Goal: Task Accomplishment & Management: Use online tool/utility

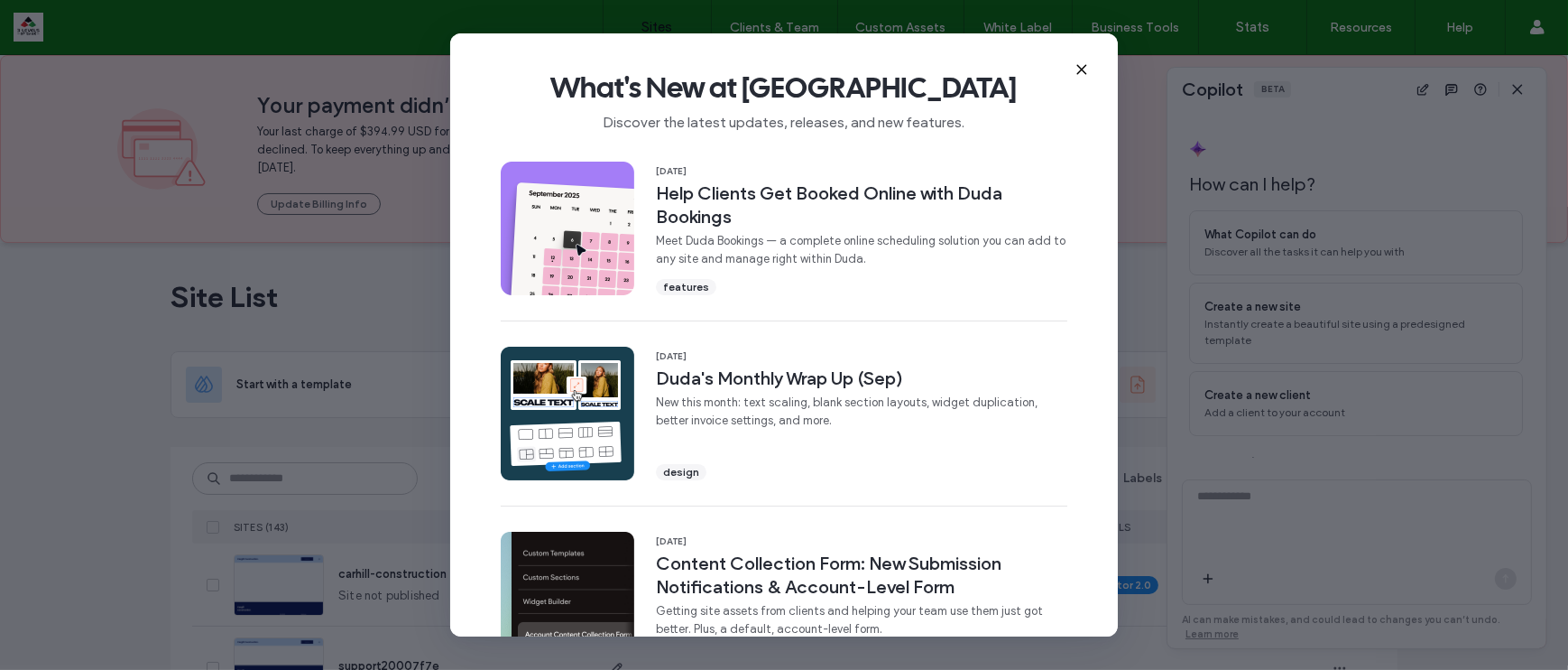
scroll to position [15, 0]
click at [1084, 70] on icon at bounding box center [1082, 69] width 14 height 14
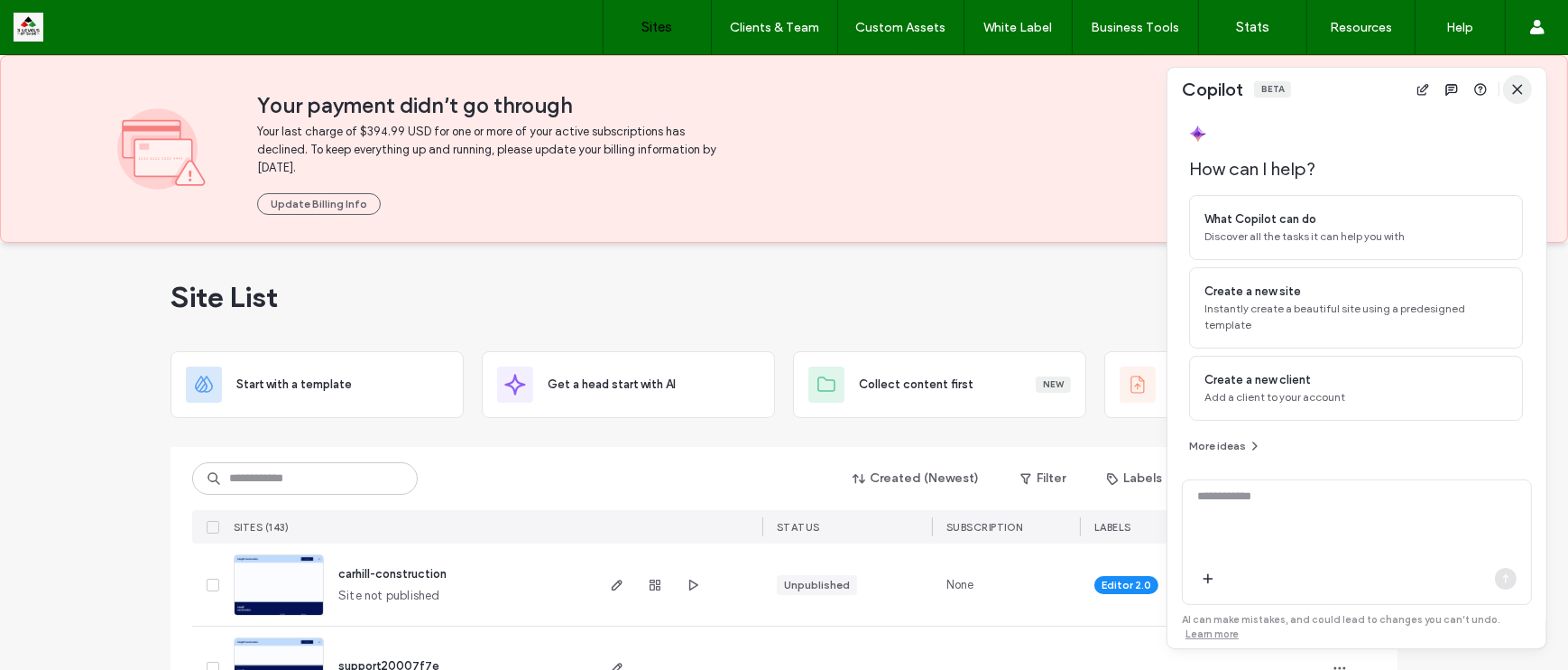
click at [1517, 93] on icon "button" at bounding box center [1517, 89] width 14 height 14
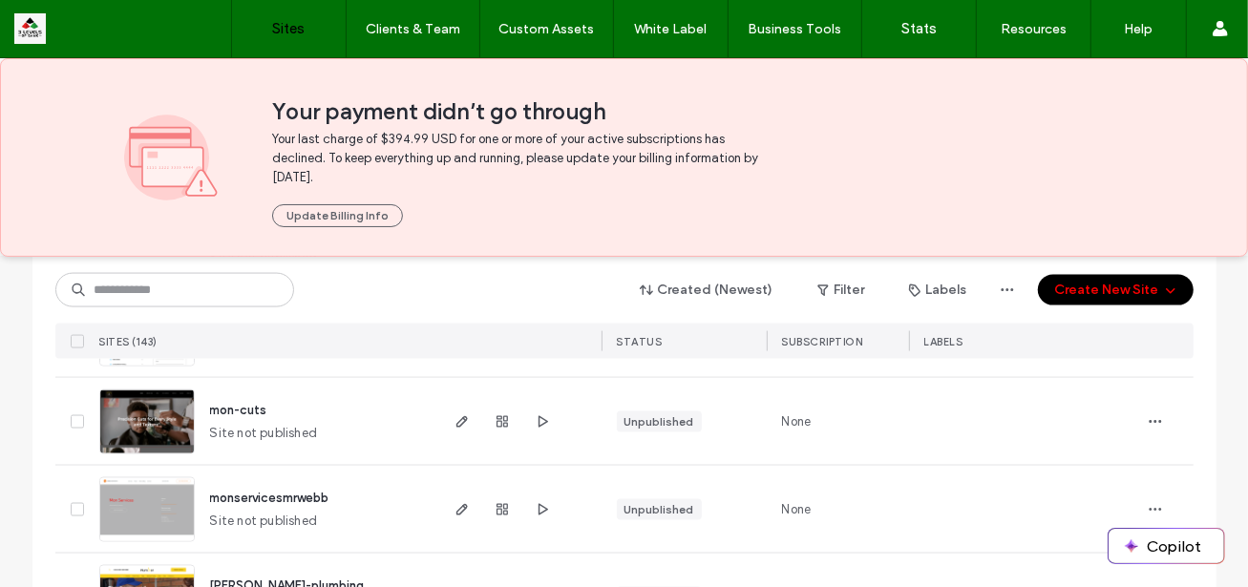
scroll to position [6645, 0]
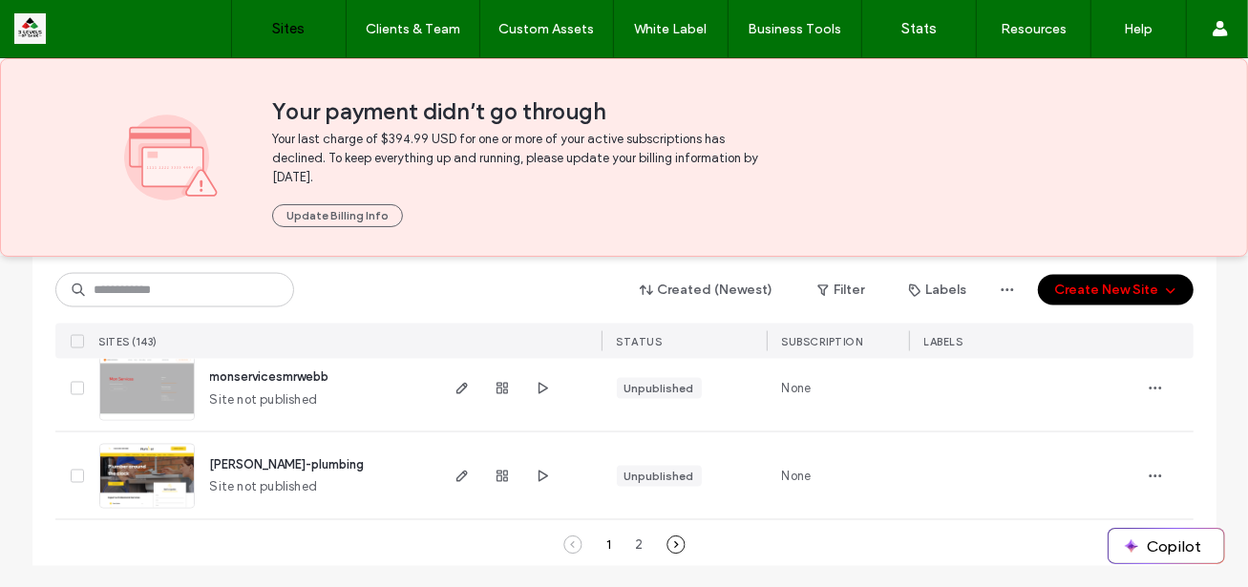
click at [668, 540] on icon at bounding box center [676, 545] width 19 height 19
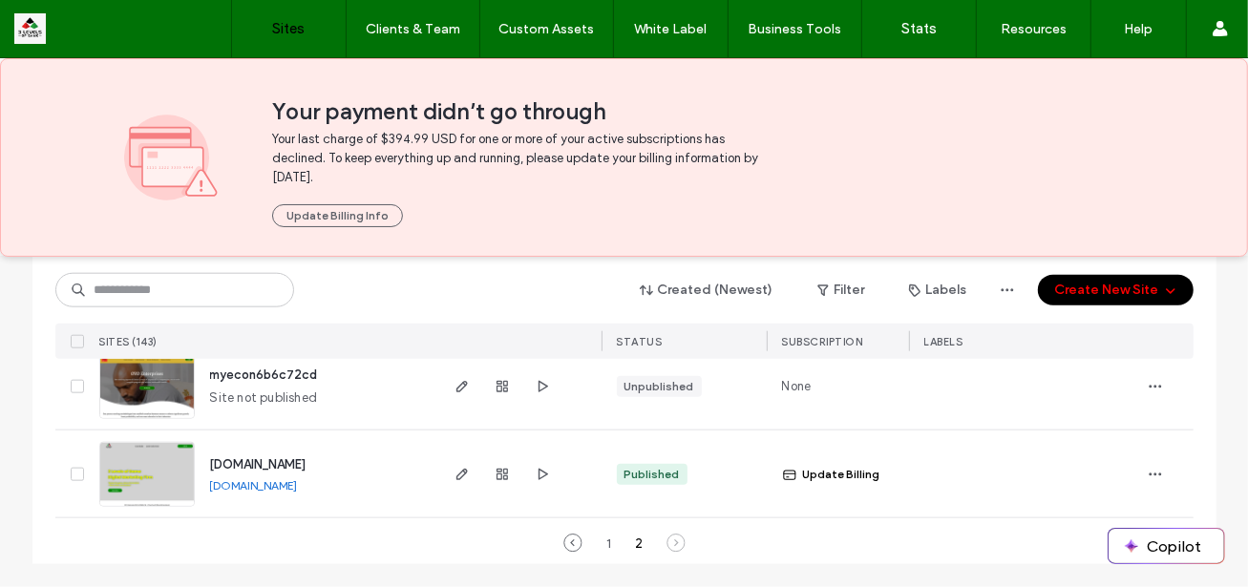
scroll to position [6030, 0]
click at [457, 471] on use "button" at bounding box center [461, 476] width 11 height 11
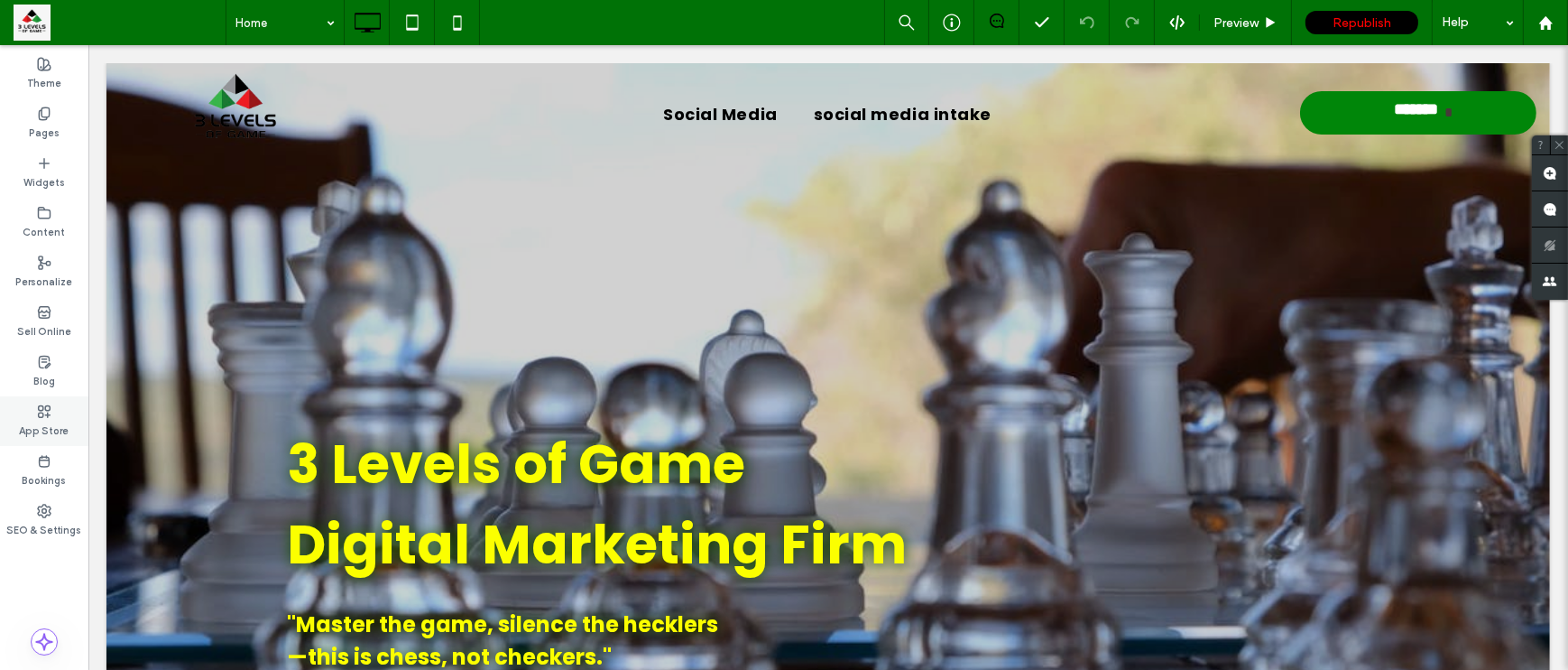
click at [43, 433] on label "App Store" at bounding box center [44, 428] width 50 height 20
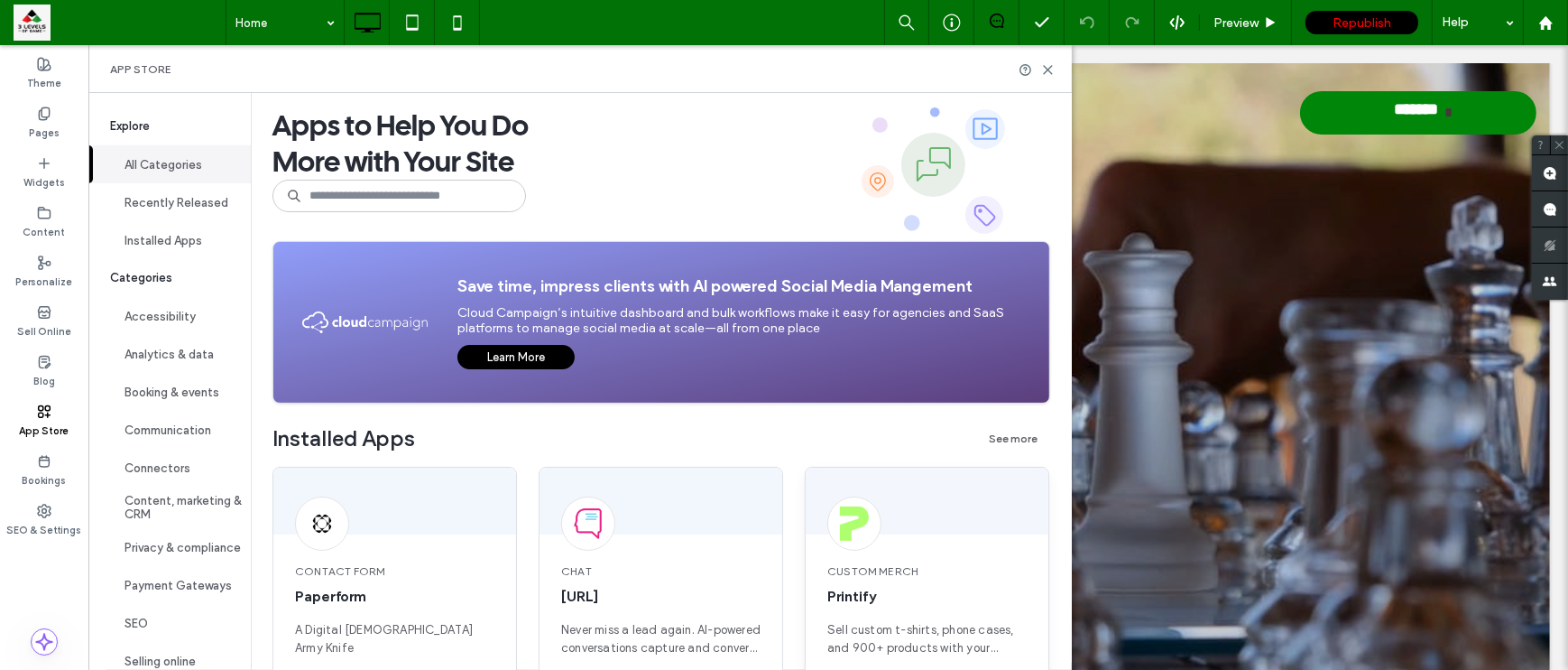
scroll to position [274, 0]
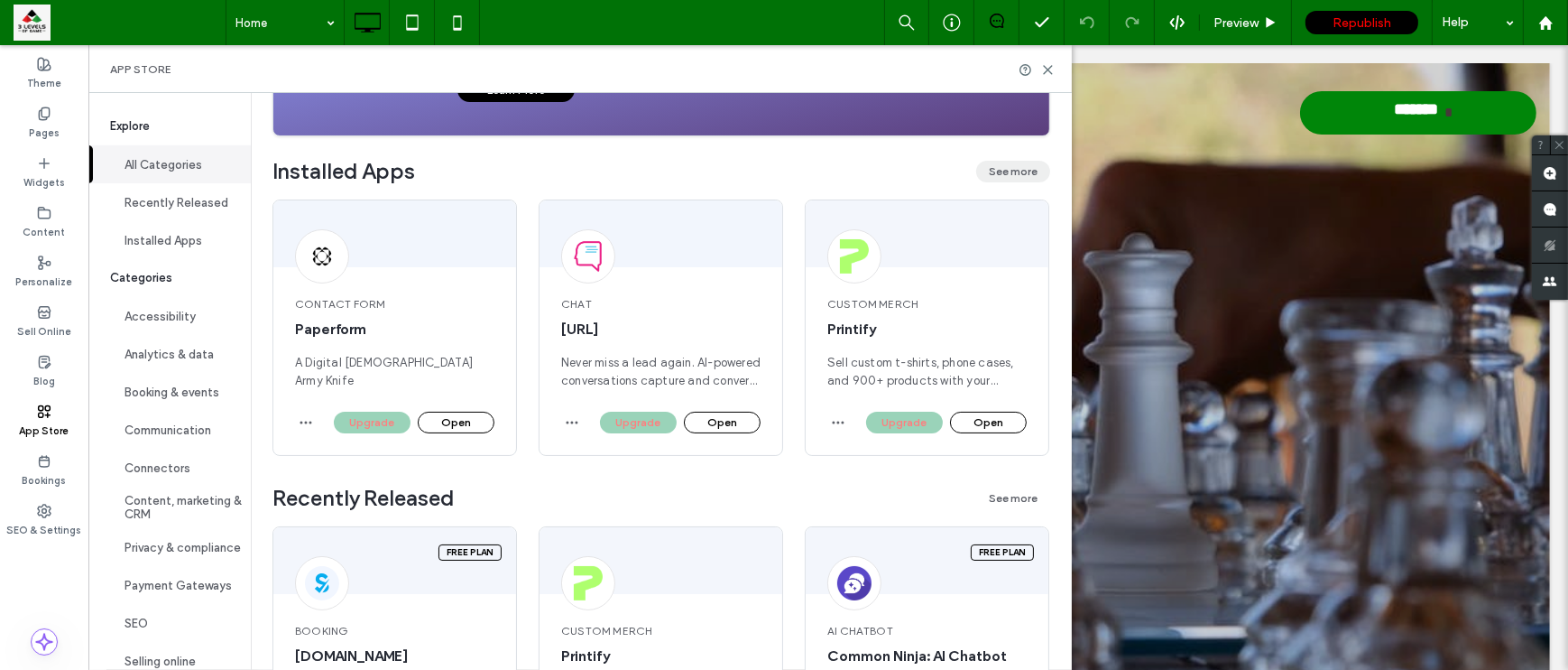
click at [1003, 172] on button "See more" at bounding box center [1013, 171] width 74 height 22
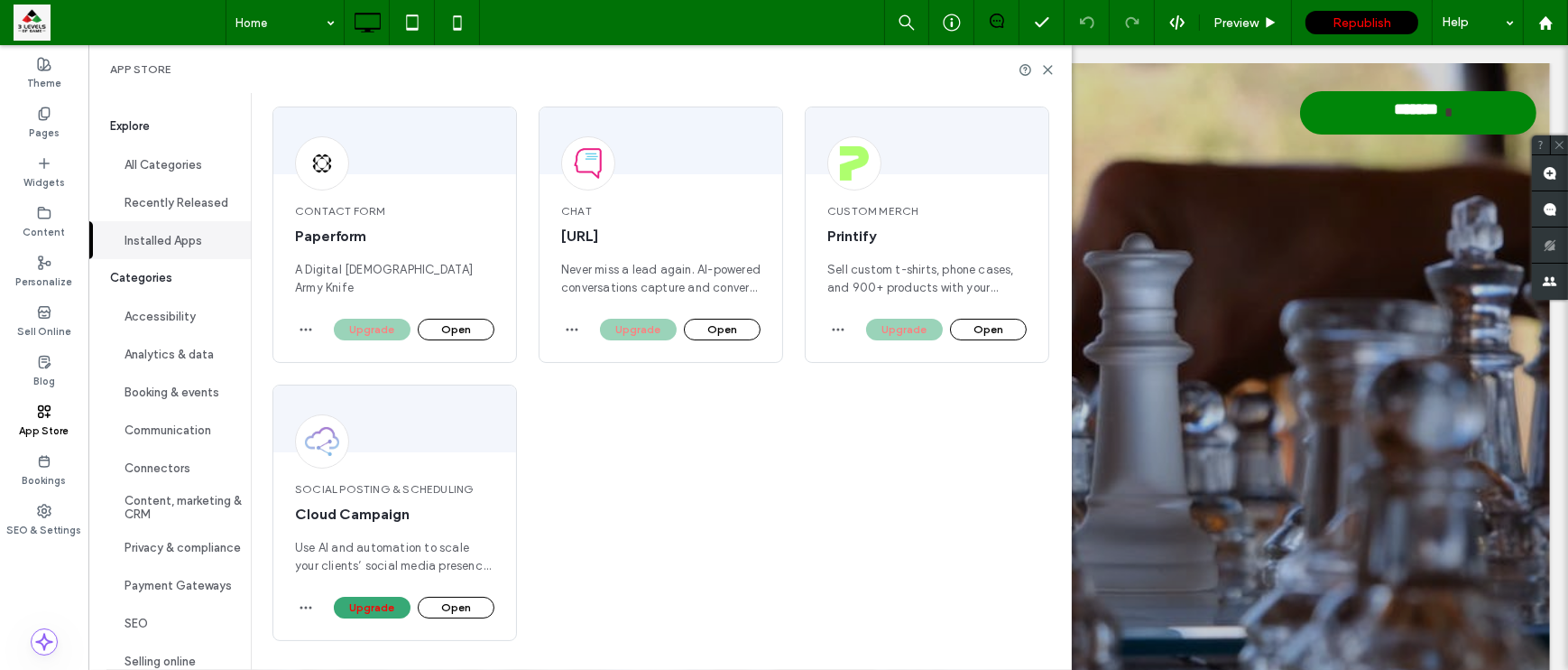
scroll to position [142, 0]
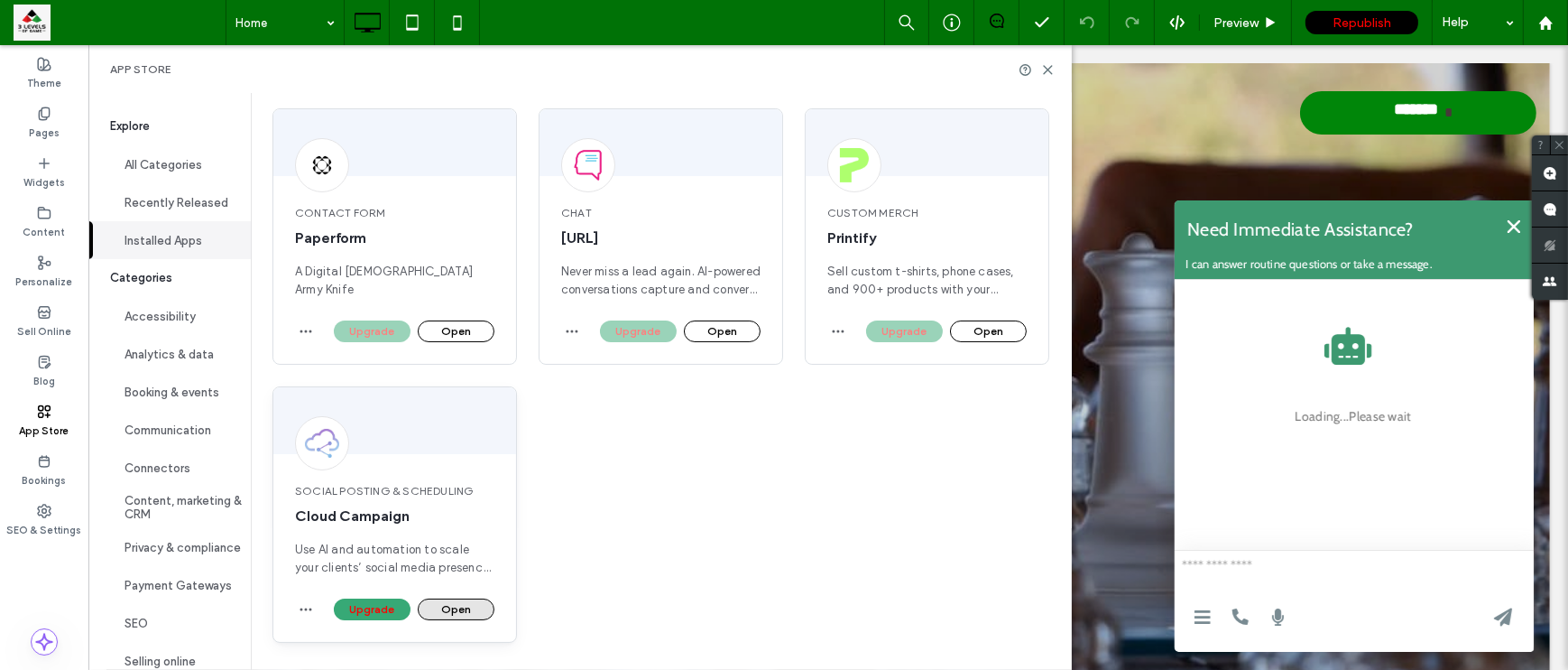
click at [448, 554] on button "Open" at bounding box center [455, 609] width 77 height 22
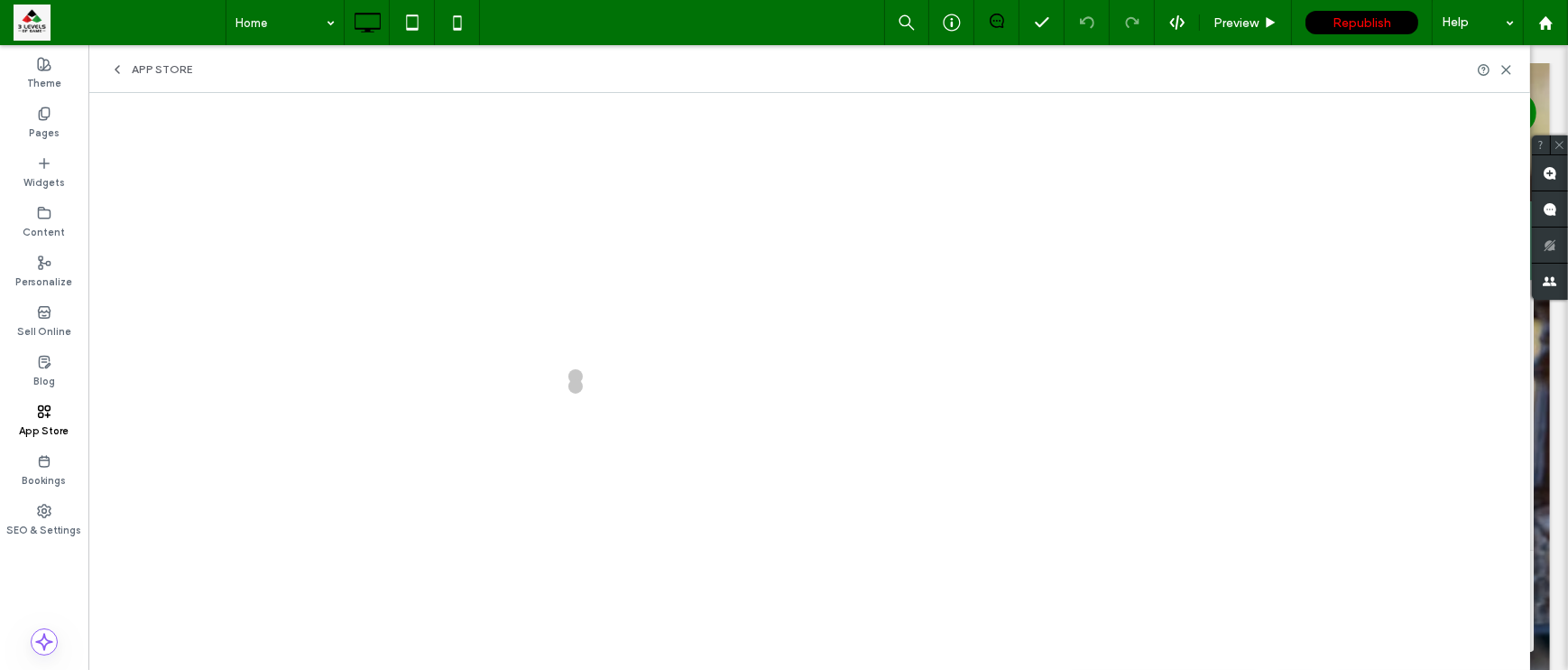
scroll to position [0, 0]
